Goal: Task Accomplishment & Management: Complete application form

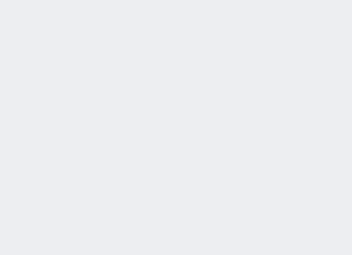
click at [143, 63] on div "2025/10/14 10:04:22 候補物件を追加してしてください 紹介した物件一覧 他社物件を追加する 空室確認ページに追加・削除 紹介した物件一覧 他…" at bounding box center [176, 127] width 352 height 255
click at [143, 63] on div "2025/10/14 10:04:23 候補物件を追加してしてください 紹介した物件一覧 他社物件を追加する 空室確認ページに追加・削除 紹介した物件一覧 他…" at bounding box center [176, 127] width 352 height 255
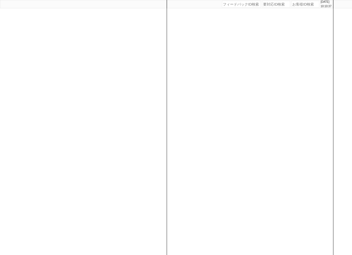
click at [297, 7] on input "number" at bounding box center [305, 4] width 28 height 7
paste input "615330"
type input "615330"
select select "400"
select select
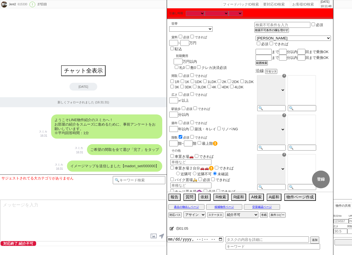
drag, startPoint x: 170, startPoint y: 64, endPoint x: 176, endPoint y: 64, distance: 5.5
click at [170, 79] on input "1R" at bounding box center [172, 81] width 4 height 4
checkbox input "true"
checkbox input "false"
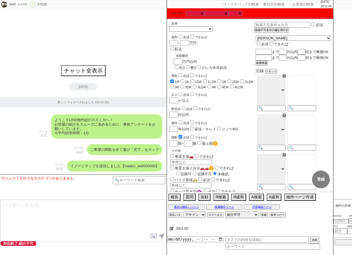
checkbox input "false"
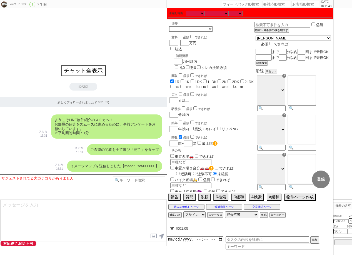
checkbox input "false"
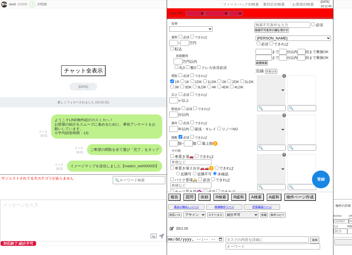
click at [184, 79] on input "1K" at bounding box center [182, 81] width 4 height 4
checkbox input "true"
checkbox input "false"
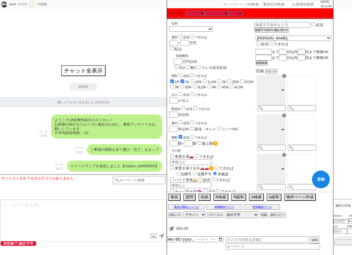
checkbox input "false"
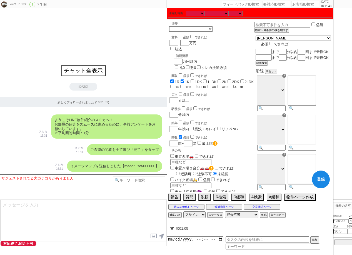
checkbox input "false"
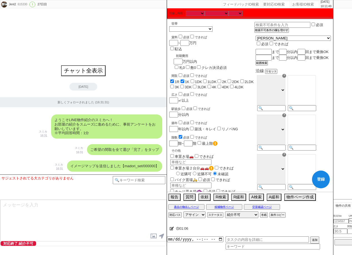
click at [194, 79] on input "1DK" at bounding box center [192, 81] width 4 height 4
checkbox input "true"
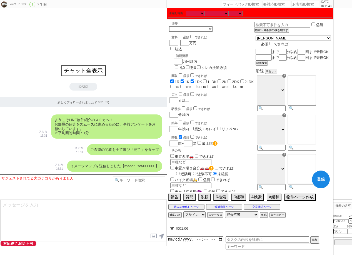
checkbox input "false"
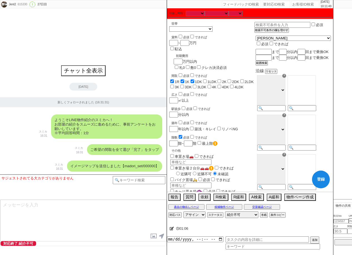
checkbox input "false"
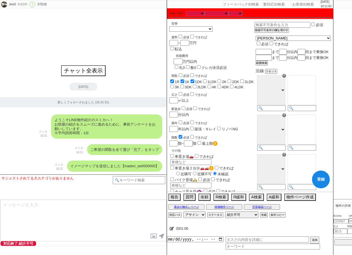
click at [204, 79] on input "1LDK" at bounding box center [205, 81] width 4 height 4
checkbox input "true"
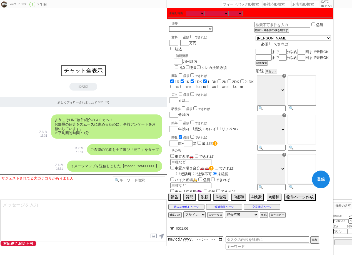
checkbox input "true"
checkbox input "false"
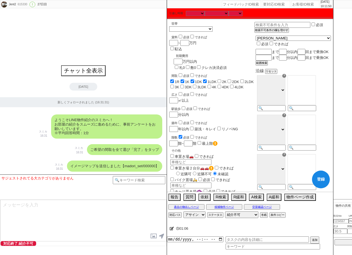
checkbox input "false"
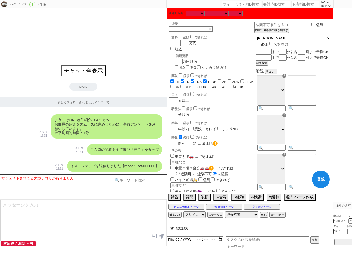
click at [222, 80] on span "2K" at bounding box center [221, 82] width 10 height 4
click at [225, 80] on label "2K" at bounding box center [224, 82] width 4 height 4
click at [221, 79] on input "2K" at bounding box center [219, 81] width 4 height 4
checkbox input "true"
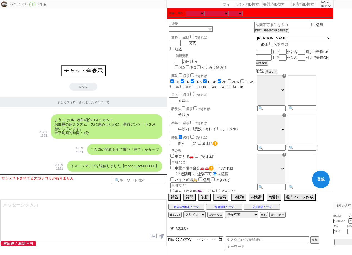
checkbox input "true"
checkbox input "false"
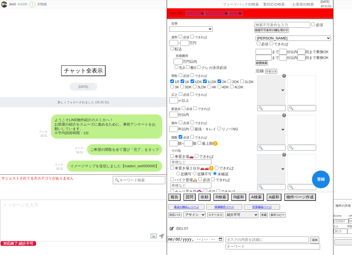
checkbox input "false"
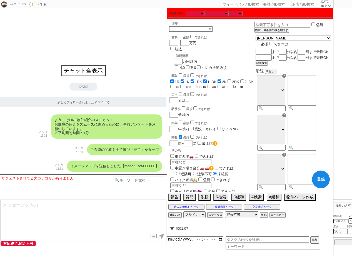
checkbox input "false"
click at [236, 80] on label "2DK" at bounding box center [235, 82] width 7 height 4
click at [231, 79] on input "2DK" at bounding box center [229, 81] width 4 height 4
checkbox input "true"
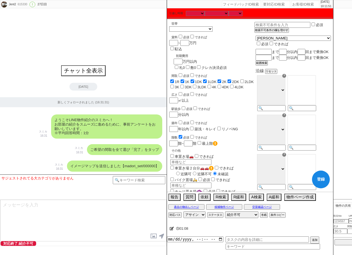
checkbox input "true"
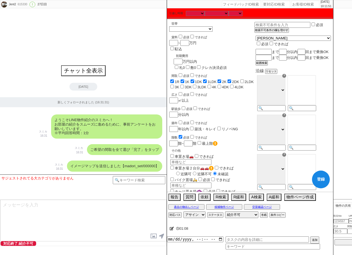
checkbox input "true"
checkbox input "false"
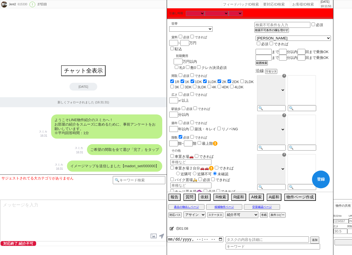
checkbox input "false"
click at [248, 80] on label "2LDK" at bounding box center [248, 82] width 9 height 4
click at [244, 79] on input "2LDK" at bounding box center [242, 81] width 4 height 4
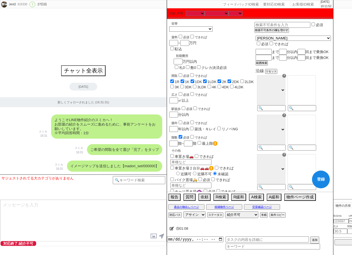
checkbox input "true"
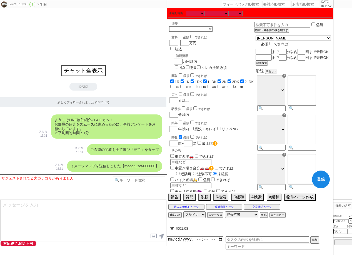
checkbox input "true"
checkbox input "false"
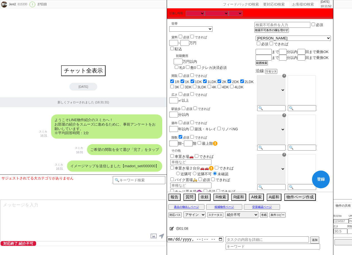
checkbox input "false"
click at [254, 72] on div "間取 必須 できれば 1R 1K 1DK 1LDK 2K 2DK 2LDK 3K 3DK 3LDK 4K 4DK 4LDK" at bounding box center [211, 80] width 85 height 17
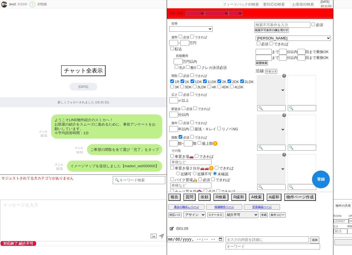
click at [179, 85] on label "3K" at bounding box center [177, 87] width 4 height 4
click at [174, 85] on input "3K" at bounding box center [172, 87] width 4 height 4
checkbox input "true"
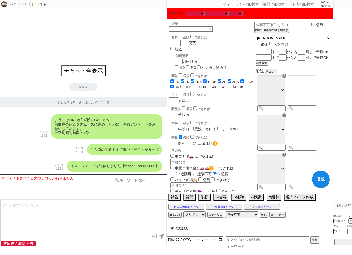
checkbox input "true"
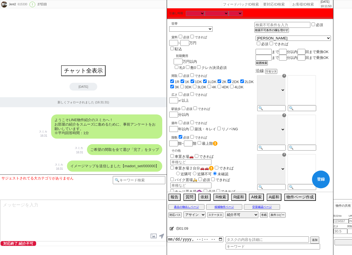
checkbox input "true"
checkbox input "false"
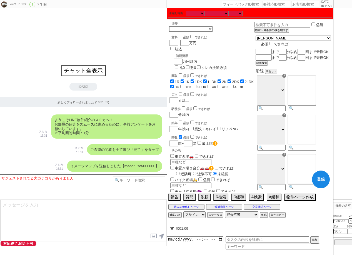
checkbox input "false"
click at [184, 85] on label "3DK" at bounding box center [187, 87] width 7 height 4
click at [180, 85] on input "3DK" at bounding box center [182, 87] width 4 height 4
checkbox input "true"
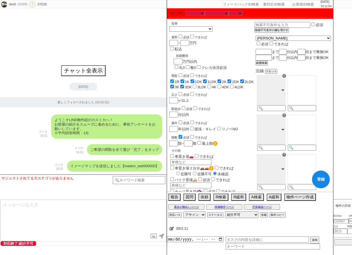
checkbox input "true"
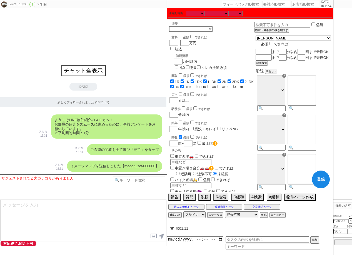
checkbox input "true"
checkbox input "false"
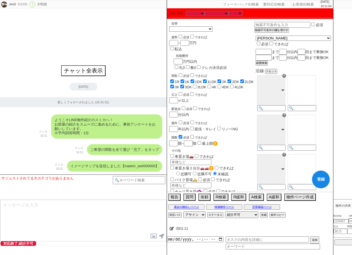
checkbox input "false"
click at [197, 85] on label "3LDK" at bounding box center [201, 87] width 9 height 4
click at [193, 85] on input "3LDK" at bounding box center [195, 87] width 4 height 4
checkbox input "true"
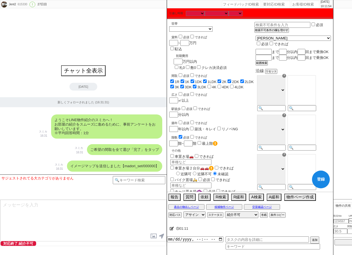
checkbox input "true"
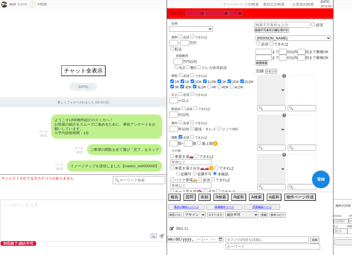
checkbox input "true"
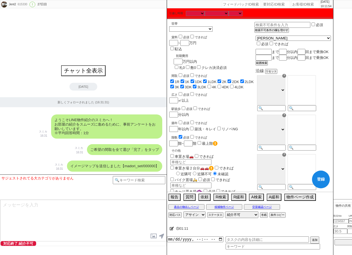
checkbox input "false"
click at [207, 85] on input "4K" at bounding box center [209, 87] width 4 height 4
checkbox input "true"
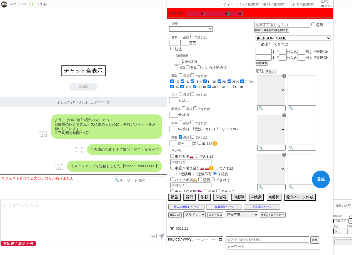
checkbox input "true"
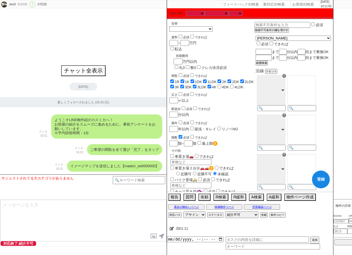
checkbox input "true"
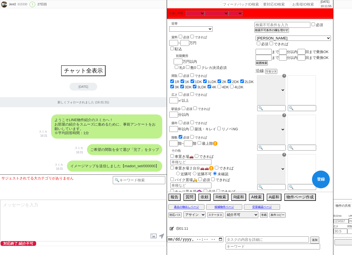
checkbox input "true"
checkbox input "false"
click at [222, 85] on label "4DK" at bounding box center [225, 87] width 7 height 4
click at [217, 85] on input "4DK" at bounding box center [219, 87] width 4 height 4
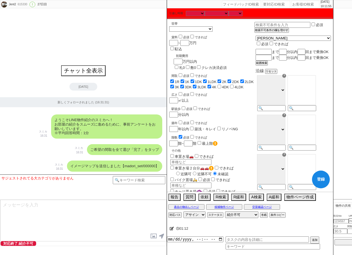
checkbox input "true"
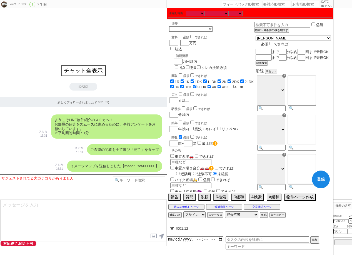
checkbox input "true"
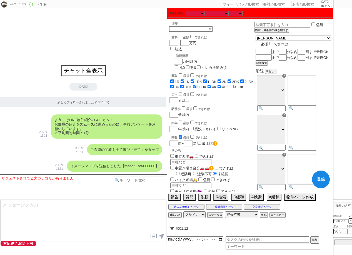
checkbox input "true"
click at [234, 85] on label "4LDK" at bounding box center [238, 87] width 9 height 4
click at [230, 85] on input "4LDK" at bounding box center [232, 87] width 4 height 4
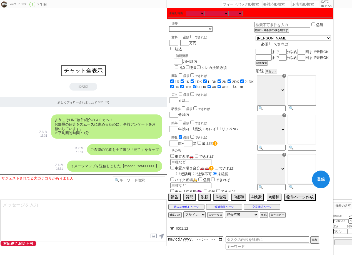
checkbox input "true"
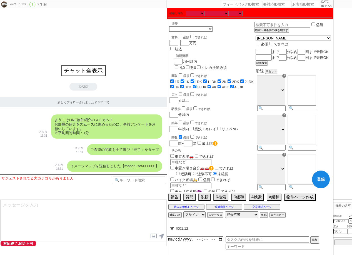
checkbox input "true"
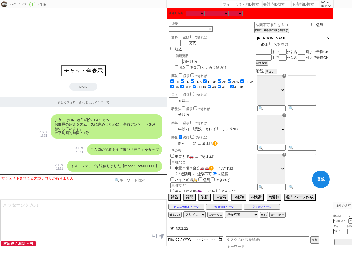
checkbox input "true"
click at [188, 44] on input "number" at bounding box center [184, 43] width 8 height 5
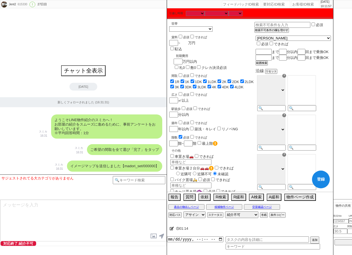
type input "9"
checkbox input "true"
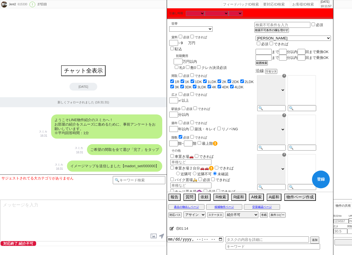
checkbox input "true"
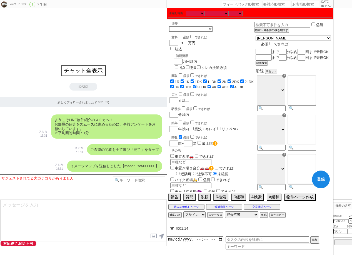
checkbox input "true"
type input "99"
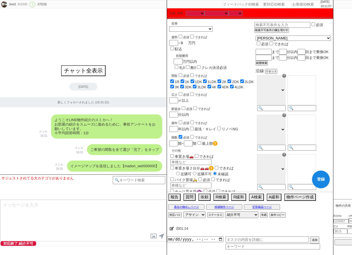
checkbox input "true"
click at [235, 91] on div "広さ 必須 できれば ㎡以上" at bounding box center [211, 97] width 85 height 12
click at [313, 111] on input at bounding box center [300, 108] width 27 height 5
click at [285, 100] on select "ＪＲ総武・中央緩行線 東急東横線 小田急小田原線 ＪＲ京浜東北・根岸線 都営大江戸線 東急田園都市線 京王線 東京メトロ日比谷線 東京メトロ丸ノ内線 東京メト…" at bounding box center [271, 90] width 28 height 30
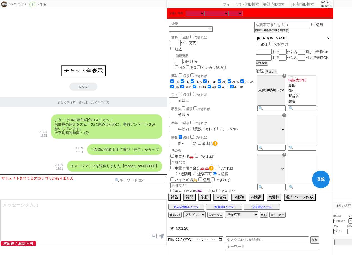
click at [285, 100] on select "ＪＲ総武・中央緩行線 東急東横線 小田急小田原線 ＪＲ京浜東北・根岸線 都営大江戸線 東急田園都市線 京王線 東京メトロ日比谷線 東京メトロ丸ノ内線 東京メト…" at bounding box center [271, 90] width 28 height 30
click at [314, 82] on option "北越谷" at bounding box center [301, 78] width 28 height 5
click at [311, 76] on option "越谷" at bounding box center [301, 73] width 28 height 5
click at [311, 87] on option "大袋" at bounding box center [301, 84] width 28 height 5
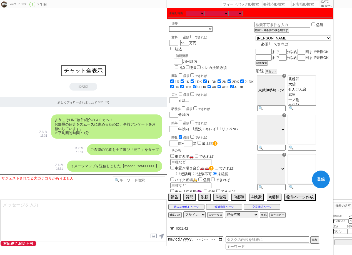
click at [312, 92] on option "せんげん台" at bounding box center [301, 89] width 28 height 5
click at [313, 97] on option "武里" at bounding box center [301, 94] width 28 height 5
click at [312, 75] on option "一ノ割" at bounding box center [301, 72] width 28 height 5
click at [309, 80] on option "春日部" at bounding box center [301, 77] width 28 height 5
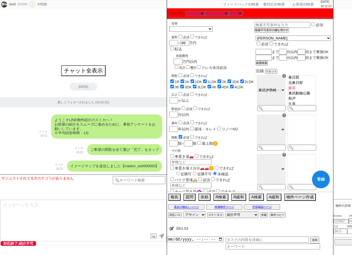
click at [309, 85] on option "北春日部" at bounding box center [301, 82] width 28 height 5
click at [315, 85] on option "北春日部" at bounding box center [301, 82] width 28 height 5
click at [315, 93] on option "蒲生" at bounding box center [301, 90] width 28 height 5
click at [312, 88] on option "新田" at bounding box center [301, 85] width 28 height 5
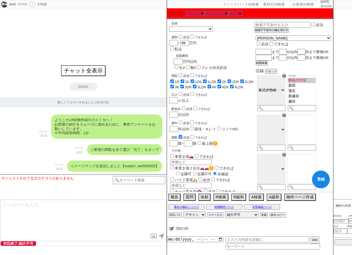
click at [313, 83] on option "獨協大学前" at bounding box center [301, 80] width 28 height 5
click at [310, 78] on option "草加" at bounding box center [301, 74] width 28 height 5
click at [310, 100] on option "谷塚" at bounding box center [301, 97] width 28 height 5
click at [313, 95] on option "竹ノ塚" at bounding box center [301, 92] width 28 height 5
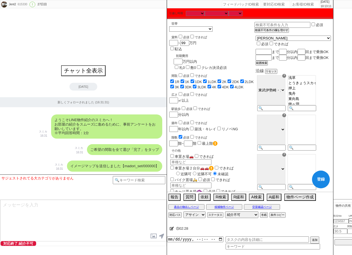
scroll to position [0, 0]
click at [315, 150] on input at bounding box center [300, 148] width 27 height 5
click at [315, 116] on option "越谷レイクタウン" at bounding box center [301, 113] width 28 height 5
click at [314, 121] on option "吉川" at bounding box center [301, 118] width 28 height 5
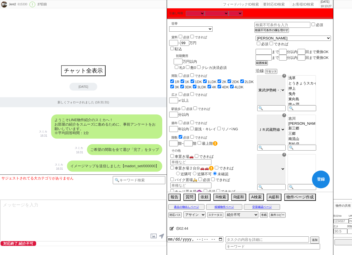
click at [313, 126] on option "吉川美南" at bounding box center [301, 123] width 28 height 4
click at [315, 136] on option "三郷" at bounding box center [301, 133] width 28 height 5
click at [315, 131] on option "新三郷" at bounding box center [301, 128] width 28 height 5
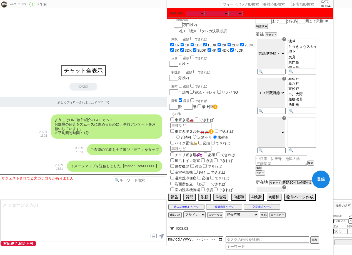
scroll to position [83, 0]
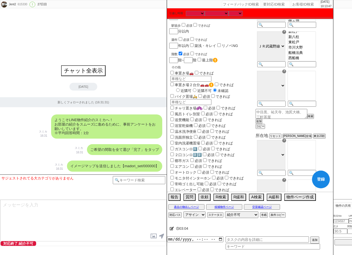
click at [315, 109] on div at bounding box center [301, 88] width 31 height 39
click at [315, 107] on input at bounding box center [300, 104] width 27 height 5
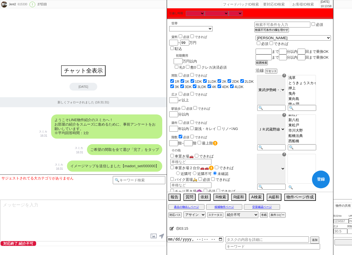
scroll to position [0, 0]
click at [285, 40] on select "東京都 神奈川県 埼玉県 千葉県 宮城県 愛知県 福岡県 京都府 大阪府 兵庫県" at bounding box center [293, 38] width 75 height 5
click at [269, 37] on select "東京都 神奈川県 埼玉県 千葉県 宮城県 愛知県 福岡県 京都府 大阪府 兵庫県" at bounding box center [293, 38] width 75 height 5
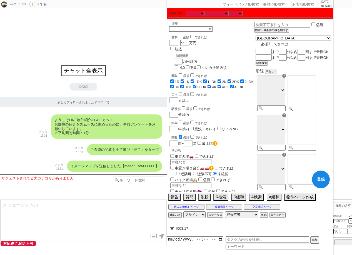
click at [315, 111] on input at bounding box center [300, 108] width 27 height 5
click at [311, 73] on option "豊春" at bounding box center [301, 70] width 28 height 5
click at [315, 73] on option "豊春" at bounding box center [301, 70] width 28 height 5
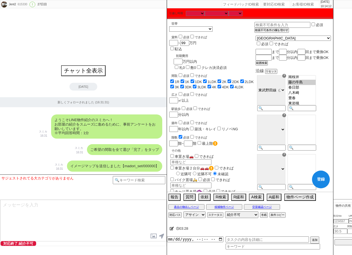
click at [315, 85] on option "藤の牛島" at bounding box center [301, 82] width 28 height 5
click at [313, 153] on div at bounding box center [301, 132] width 31 height 39
click at [315, 131] on option "新三郷" at bounding box center [301, 128] width 28 height 5
click at [315, 126] on option "吉川美南" at bounding box center [301, 123] width 28 height 4
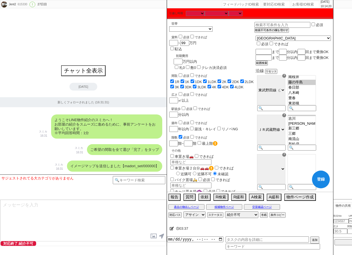
click at [315, 116] on option "越谷レイクタウン" at bounding box center [301, 113] width 28 height 5
click at [315, 121] on option "吉川" at bounding box center [301, 118] width 28 height 5
click at [315, 138] on option "南越谷" at bounding box center [301, 135] width 28 height 5
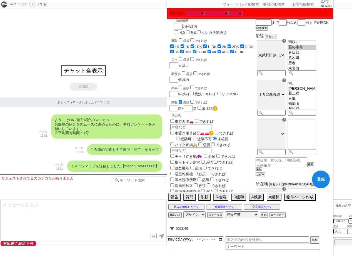
scroll to position [83, 0]
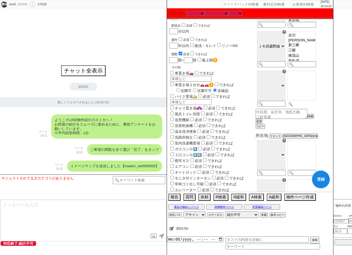
click at [315, 107] on input at bounding box center [300, 104] width 27 height 5
click at [316, 109] on div at bounding box center [301, 88] width 31 height 39
drag, startPoint x: 321, startPoint y: 110, endPoint x: 307, endPoint y: 107, distance: 14.3
click at [315, 107] on input at bounding box center [300, 104] width 27 height 5
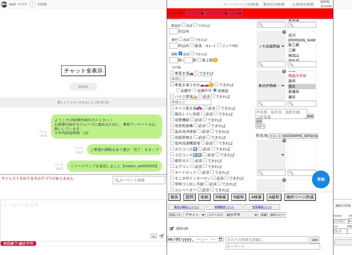
click at [313, 89] on option "蒲生" at bounding box center [301, 86] width 28 height 5
click at [315, 84] on option "新田" at bounding box center [301, 81] width 28 height 5
click at [315, 73] on option "草加" at bounding box center [301, 70] width 28 height 5
click at [315, 79] on option "獨協大学前" at bounding box center [301, 75] width 28 height 5
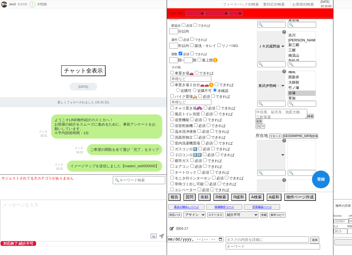
click at [315, 96] on option "谷塚" at bounding box center [301, 92] width 28 height 5
click at [315, 85] on option "大師前" at bounding box center [301, 82] width 28 height 5
click at [314, 90] on option "竹ノ塚" at bounding box center [301, 87] width 28 height 5
click at [315, 85] on option "大師前" at bounding box center [301, 82] width 28 height 5
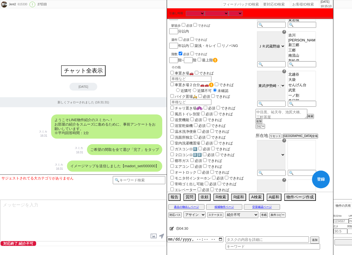
click at [315, 72] on option "越谷" at bounding box center [301, 69] width 28 height 5
drag, startPoint x: 313, startPoint y: 89, endPoint x: 316, endPoint y: 94, distance: 6.2
click at [314, 77] on option "北越谷" at bounding box center [301, 74] width 28 height 5
click at [315, 82] on option "大袋" at bounding box center [301, 79] width 28 height 5
drag, startPoint x: 315, startPoint y: 102, endPoint x: 315, endPoint y: 107, distance: 5.5
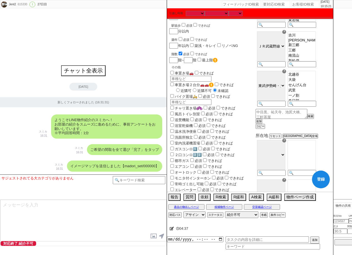
click at [315, 88] on option "せんげん台" at bounding box center [301, 84] width 28 height 5
click at [315, 93] on option "武里" at bounding box center [301, 90] width 28 height 5
click at [314, 76] on option "春日部" at bounding box center [301, 72] width 28 height 5
click at [315, 70] on option "一ノ割" at bounding box center [301, 67] width 28 height 5
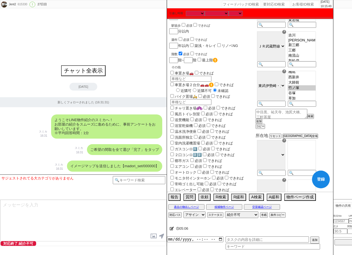
scroll to position [55, 0]
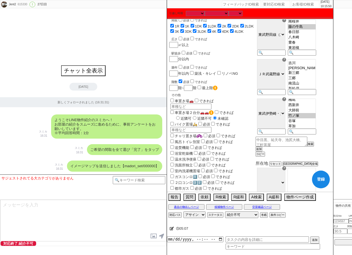
click at [247, 79] on div "階数 必須 できれば" at bounding box center [212, 82] width 83 height 6
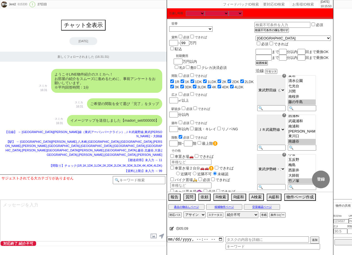
scroll to position [54, 0]
